Goal: Task Accomplishment & Management: Use online tool/utility

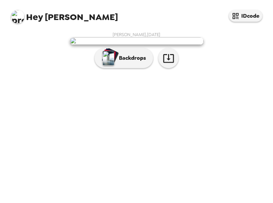
scroll to position [38, 0]
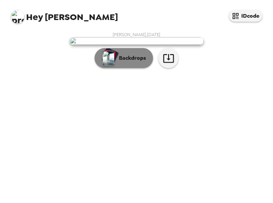
click at [141, 62] on p "Backdrops" at bounding box center [131, 58] width 30 height 8
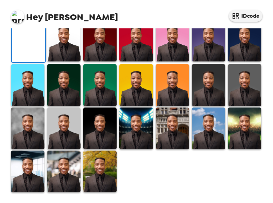
scroll to position [167, 0]
click at [242, 61] on img at bounding box center [244, 41] width 33 height 42
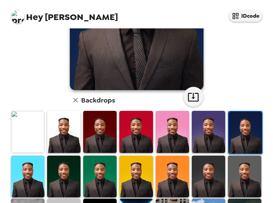
scroll to position [135, 0]
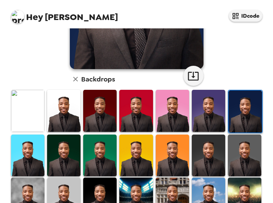
click at [208, 149] on img at bounding box center [208, 156] width 33 height 42
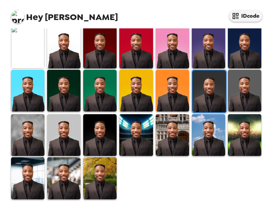
scroll to position [201, 0]
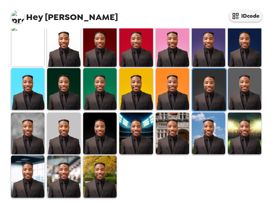
click at [233, 94] on img at bounding box center [244, 89] width 33 height 42
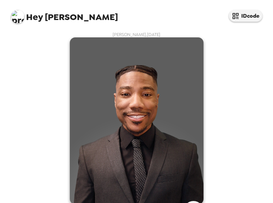
scroll to position [134, 0]
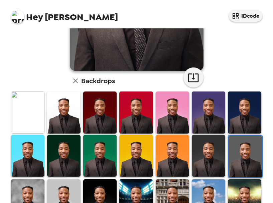
click at [205, 149] on img at bounding box center [208, 156] width 33 height 42
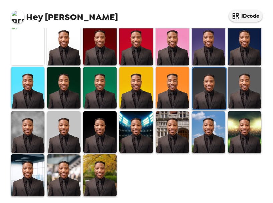
scroll to position [202, 0]
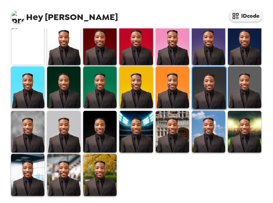
click at [33, 163] on img at bounding box center [27, 175] width 33 height 42
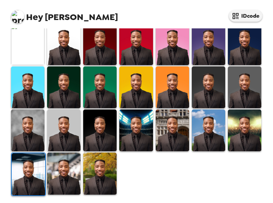
click at [72, 174] on img at bounding box center [63, 174] width 33 height 42
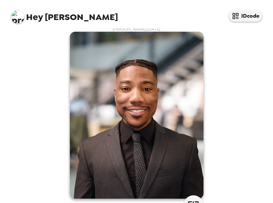
scroll to position [0, 0]
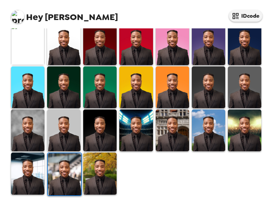
click at [86, 176] on img at bounding box center [99, 174] width 33 height 42
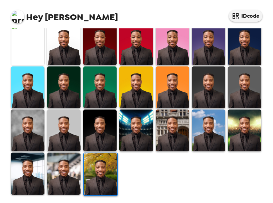
click at [31, 173] on img at bounding box center [27, 174] width 33 height 42
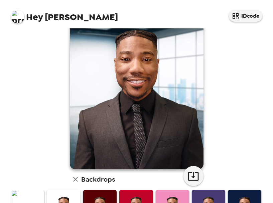
scroll to position [2, 0]
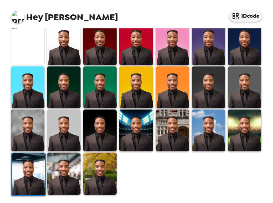
click at [239, 87] on img at bounding box center [244, 88] width 33 height 42
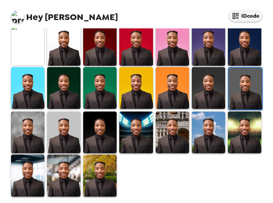
scroll to position [202, 0]
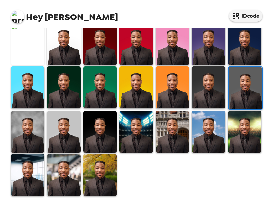
click at [200, 93] on img at bounding box center [208, 88] width 33 height 42
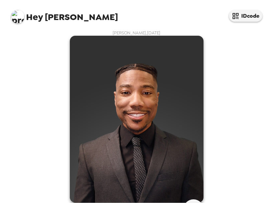
scroll to position [0, 0]
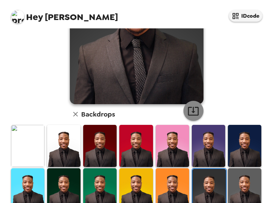
click at [192, 113] on icon "button" at bounding box center [193, 111] width 12 height 12
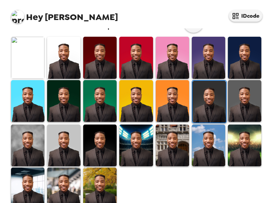
scroll to position [202, 0]
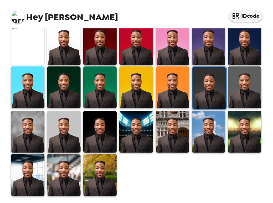
click at [36, 173] on img at bounding box center [27, 175] width 33 height 42
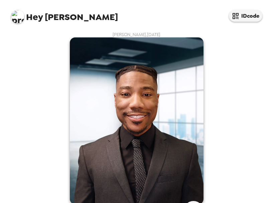
scroll to position [202, 0]
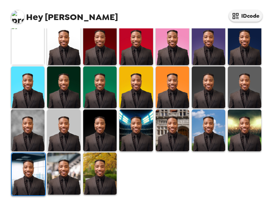
click at [37, 175] on img at bounding box center [28, 174] width 33 height 42
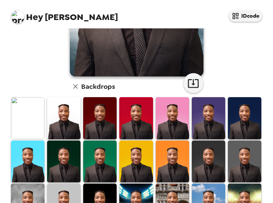
scroll to position [69, 0]
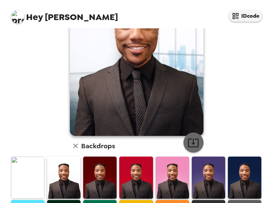
click at [194, 142] on icon "button" at bounding box center [193, 143] width 12 height 12
click at [111, 14] on div "Hey [PERSON_NAME] IDcode" at bounding box center [136, 14] width 267 height 28
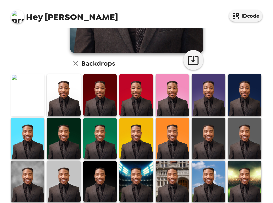
scroll to position [202, 0]
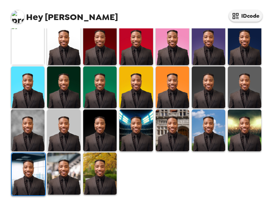
click at [211, 90] on img at bounding box center [208, 88] width 33 height 42
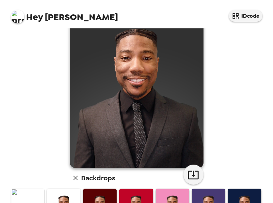
scroll to position [35, 0]
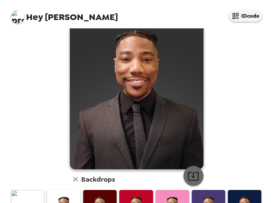
click at [189, 170] on icon "button" at bounding box center [193, 176] width 12 height 12
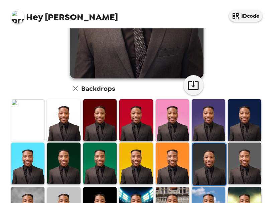
scroll to position [135, 0]
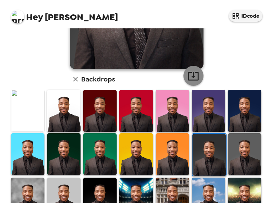
click at [190, 74] on icon "button" at bounding box center [193, 76] width 12 height 12
click at [61, 153] on img at bounding box center [63, 154] width 33 height 42
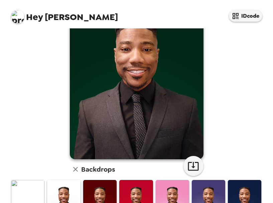
scroll to position [102, 0]
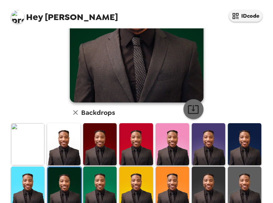
click at [194, 111] on icon "button" at bounding box center [193, 110] width 12 height 12
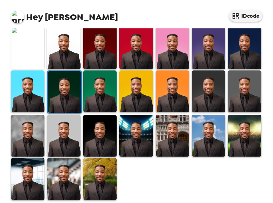
scroll to position [202, 0]
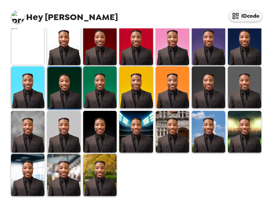
click at [233, 134] on img at bounding box center [244, 132] width 33 height 42
